Goal: Navigation & Orientation: Find specific page/section

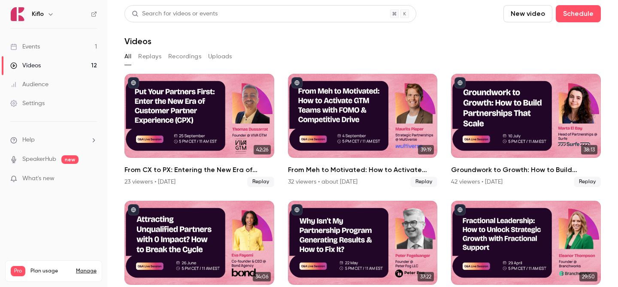
click at [67, 48] on link "Events 1" at bounding box center [53, 46] width 107 height 19
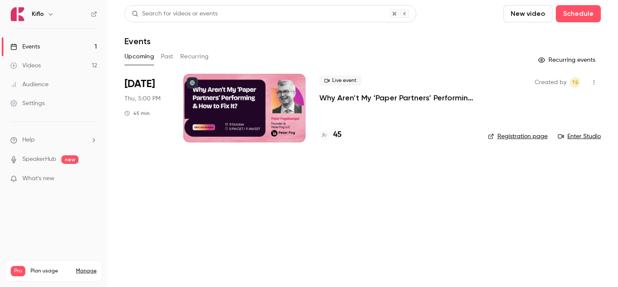
click at [74, 71] on link "Videos 12" at bounding box center [53, 65] width 107 height 19
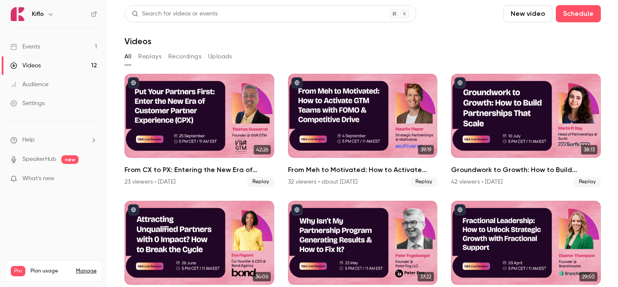
click at [68, 53] on link "Events 1" at bounding box center [53, 46] width 107 height 19
